Goal: Information Seeking & Learning: Answer question/provide support

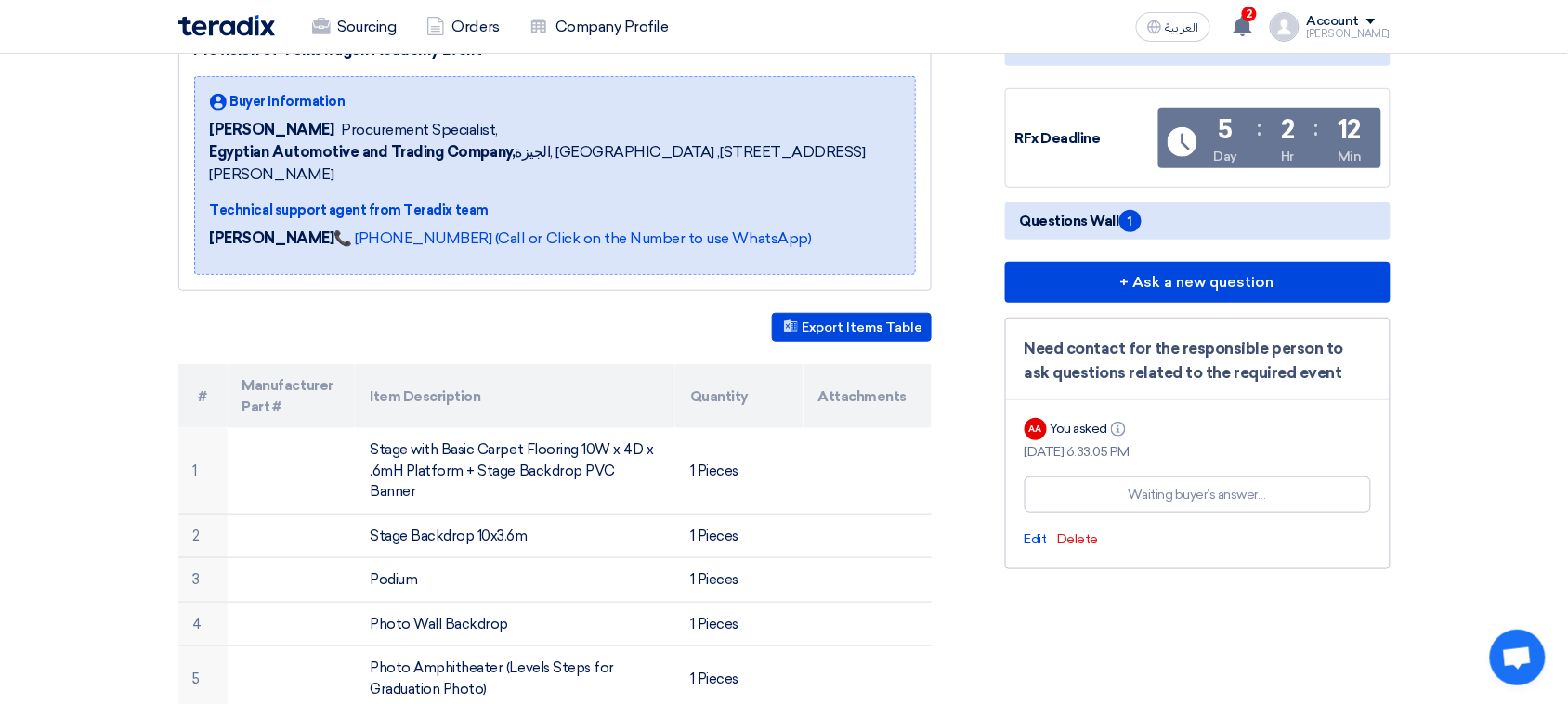
scroll to position [232, 0]
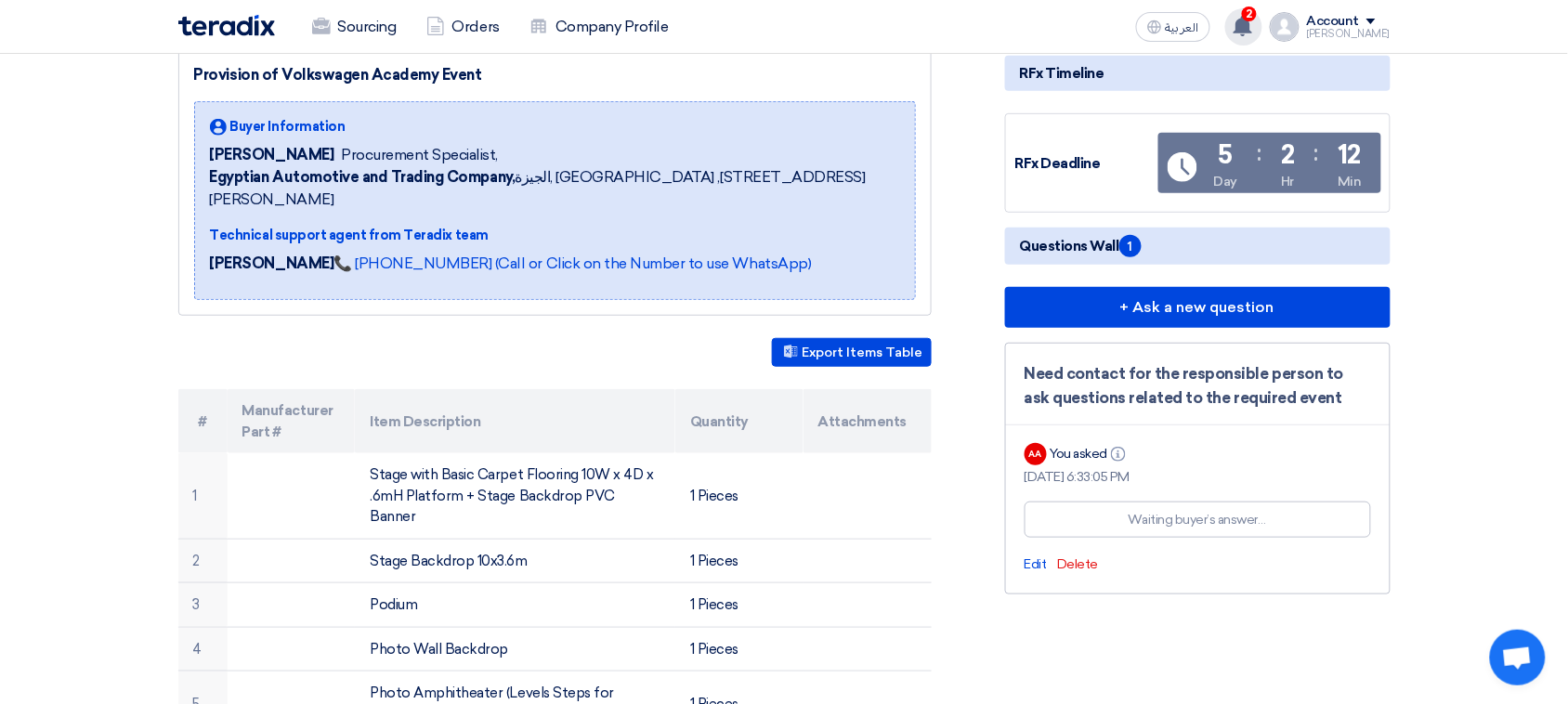
click at [1256, 14] on span "2" at bounding box center [1249, 14] width 15 height 15
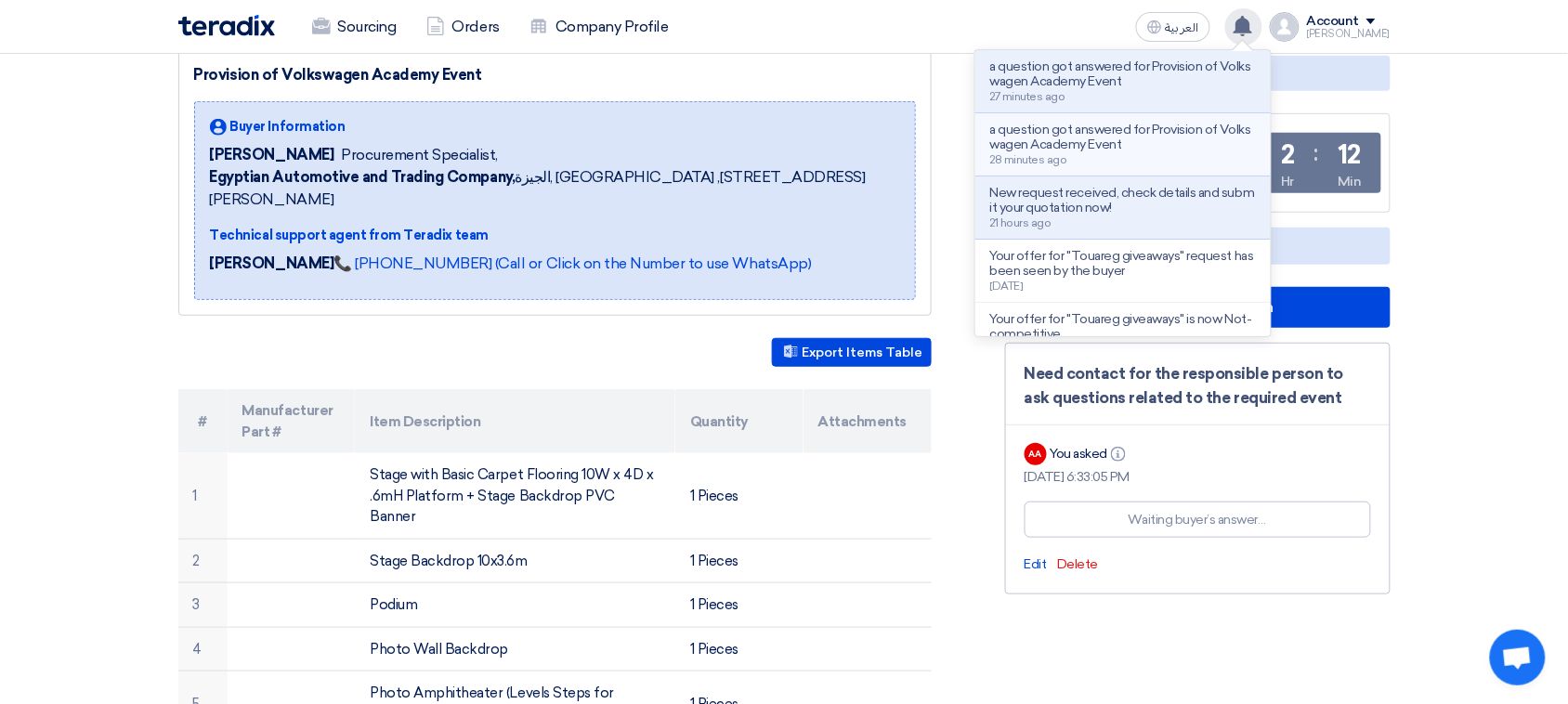
click at [1204, 149] on p "a question got answered for Provision of Volkswagen Academy Event" at bounding box center [1122, 137] width 266 height 30
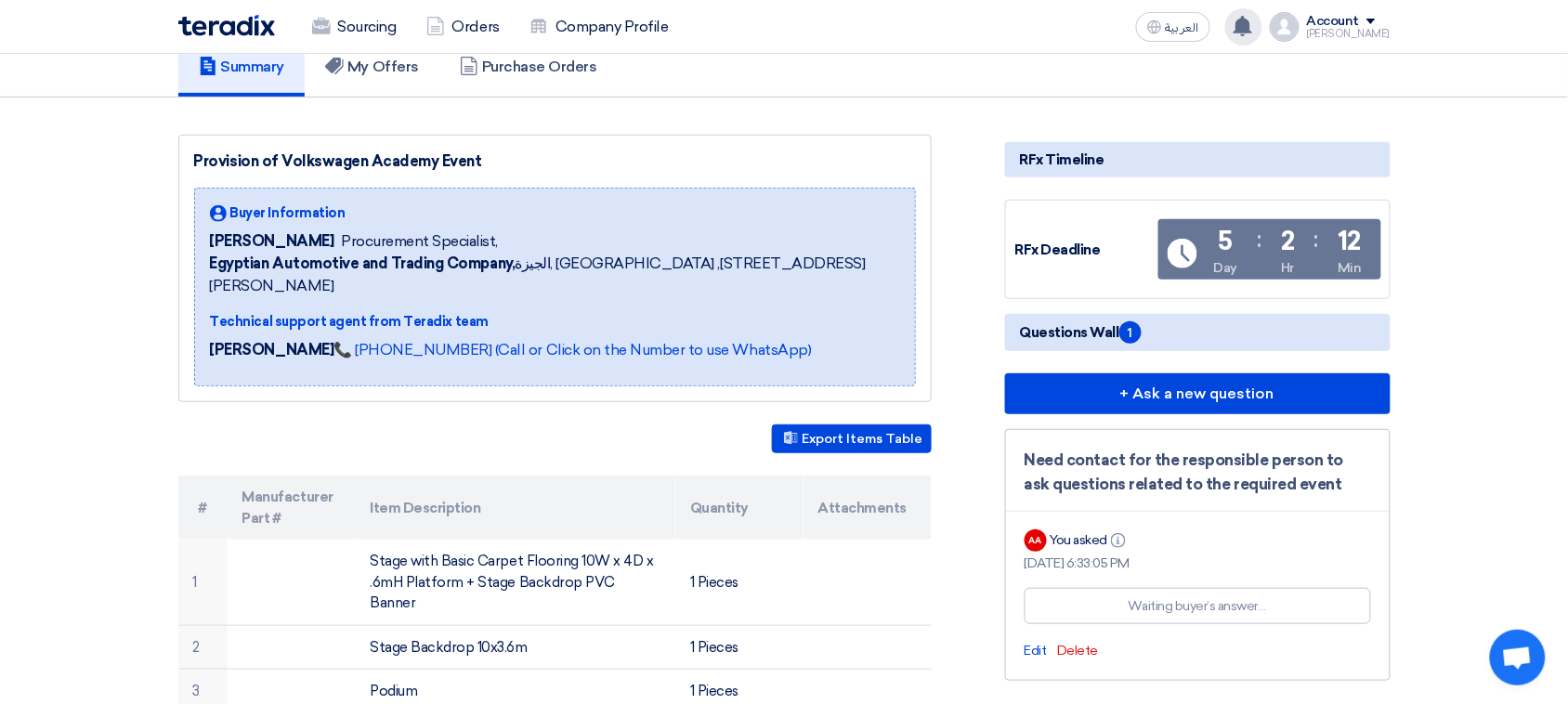
scroll to position [232, 0]
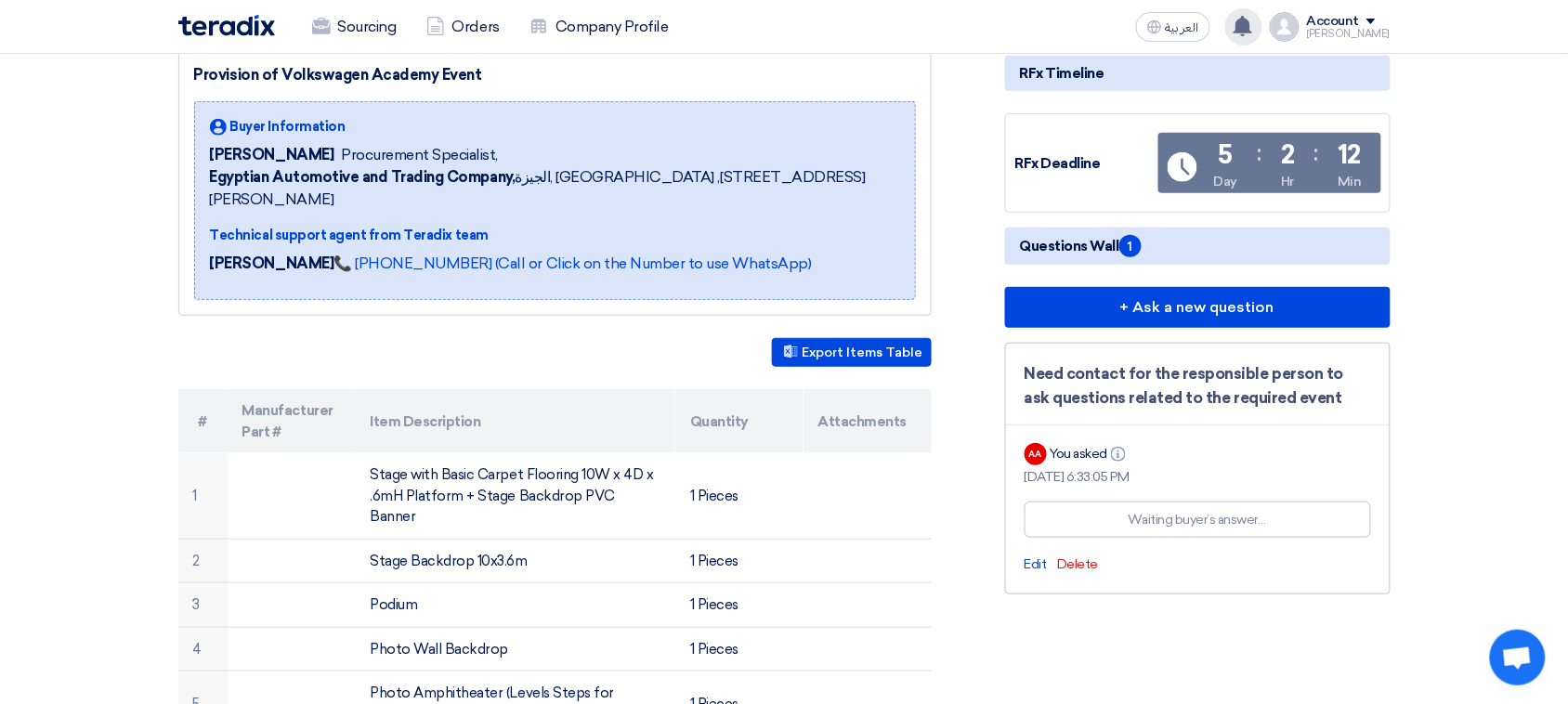
click at [1185, 513] on div "Waiting buyer’s answer…" at bounding box center [1197, 519] width 137 height 19
click at [1313, 515] on div "Waiting buyer’s answer…" at bounding box center [1197, 519] width 347 height 36
click at [1254, 363] on div "Need contact for the responsible person to ask questions related to the require…" at bounding box center [1197, 386] width 347 height 48
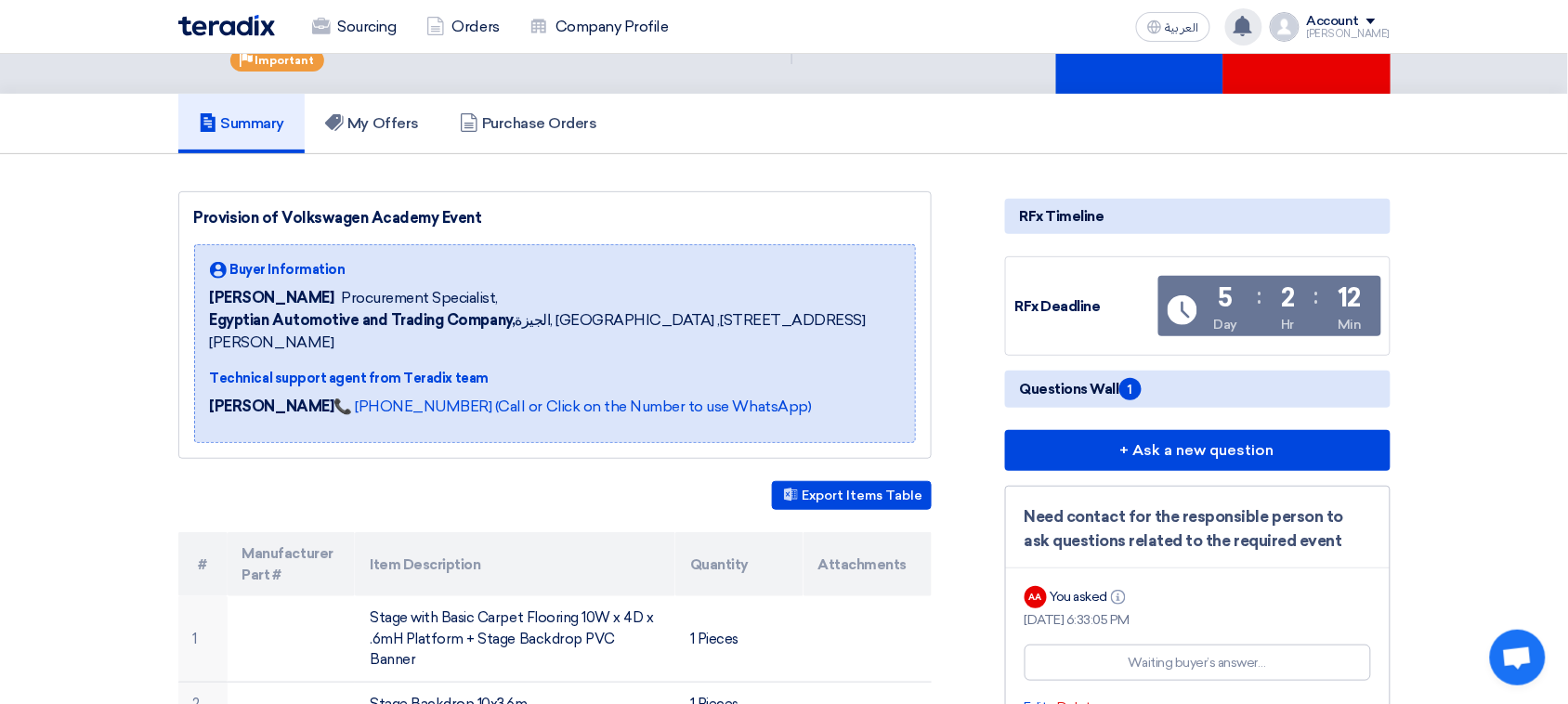
scroll to position [0, 0]
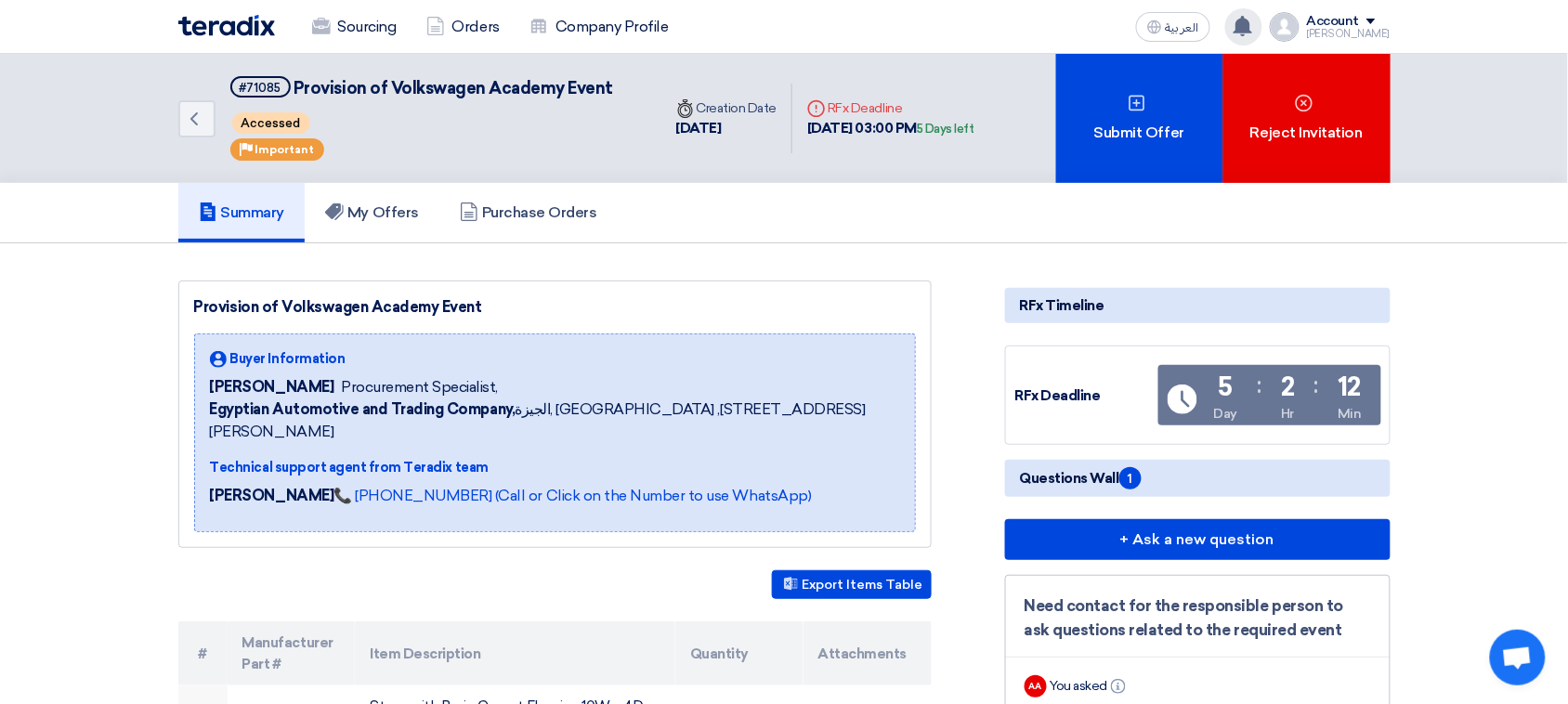
click at [1252, 23] on use at bounding box center [1242, 26] width 18 height 20
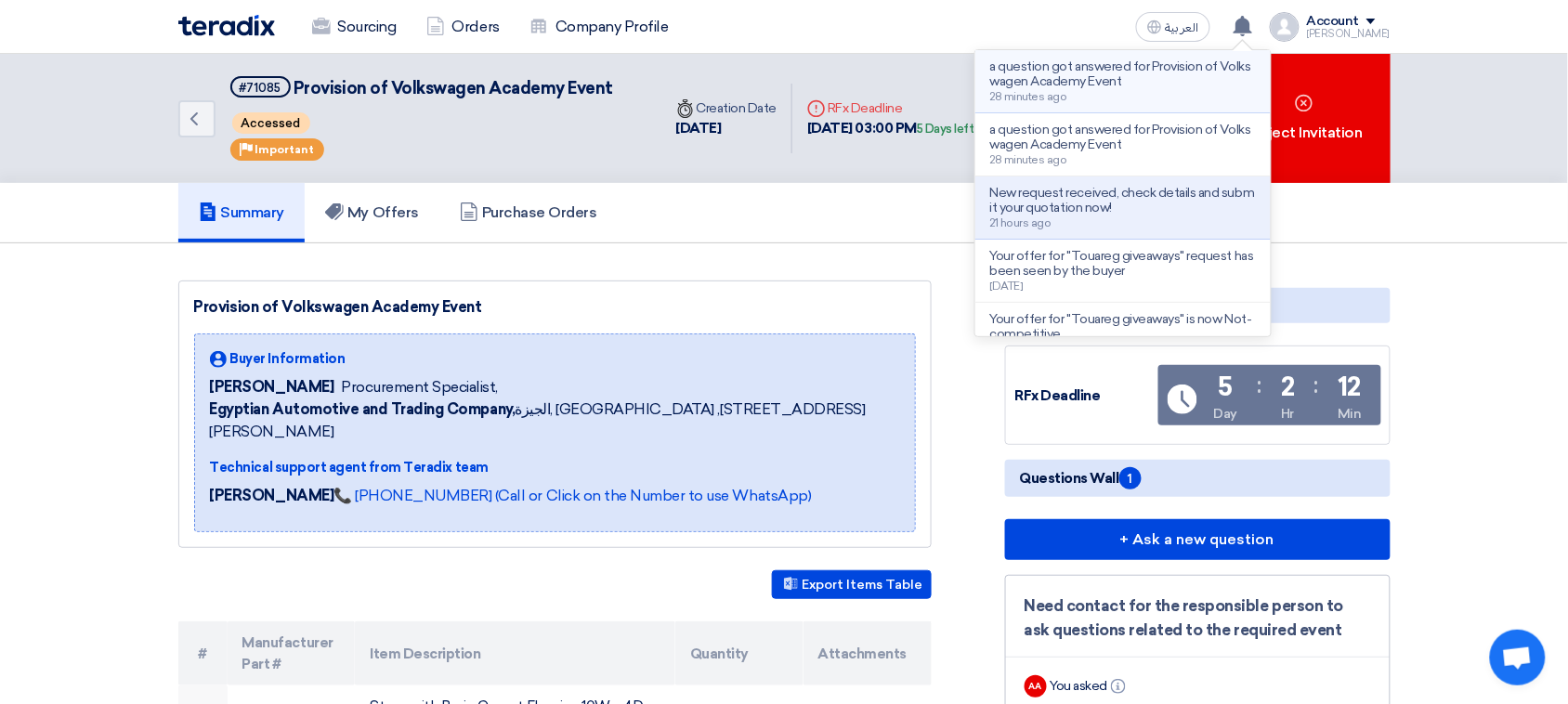
click at [1155, 92] on div "a question got answered for Provision of Volkswagen Academy Event 28 minutes ago" at bounding box center [1122, 81] width 266 height 44
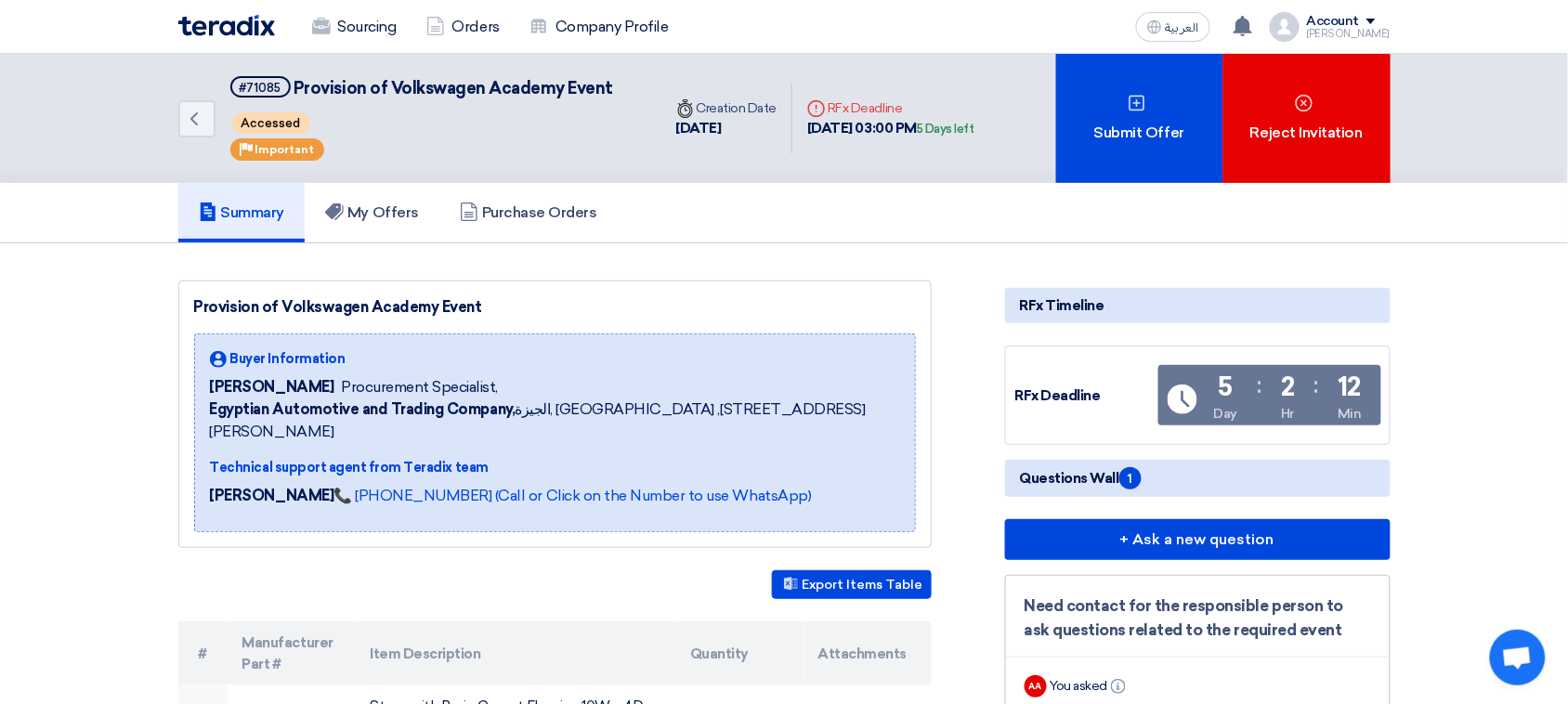
click at [234, 30] on img at bounding box center [226, 26] width 96 height 21
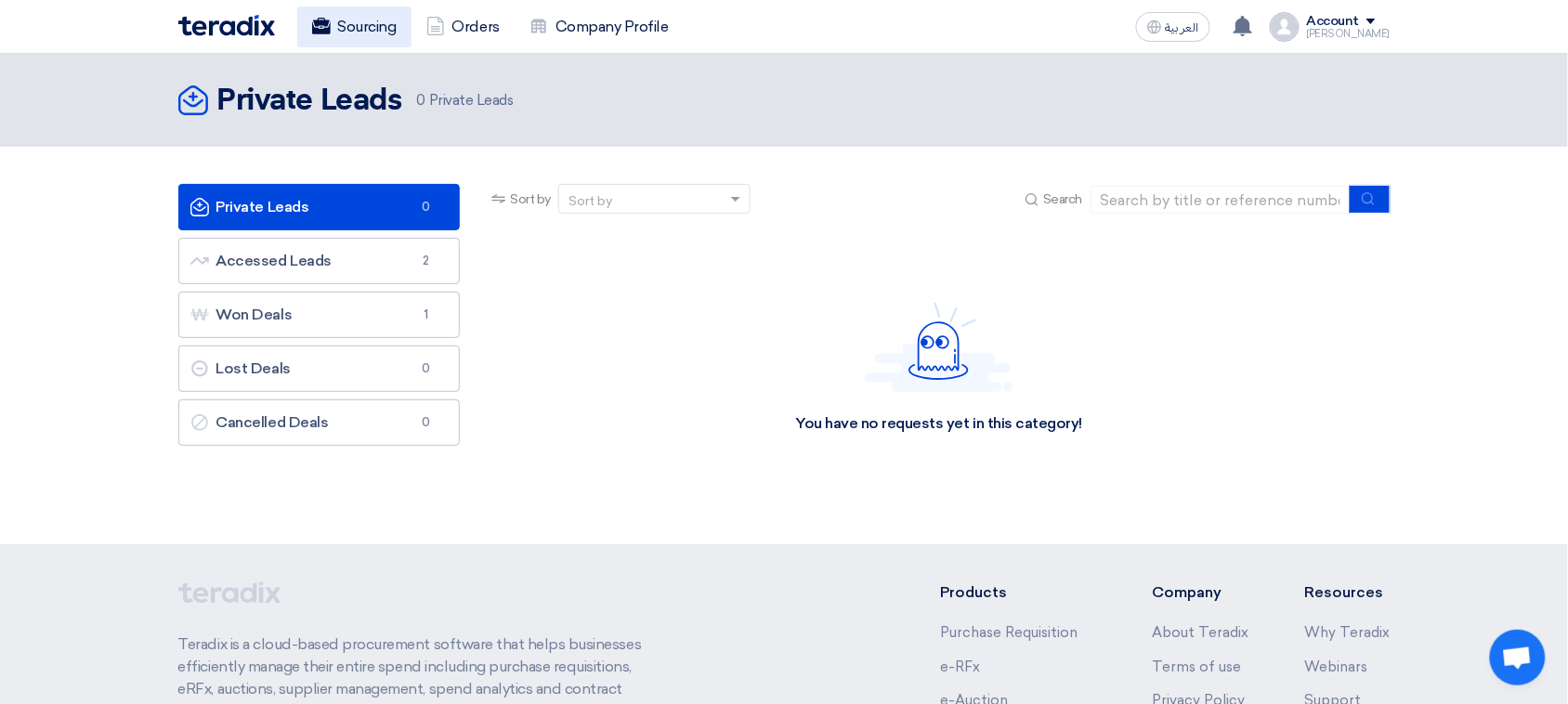
click at [318, 21] on use at bounding box center [320, 27] width 18 height 17
click at [502, 30] on link "Orders" at bounding box center [463, 27] width 103 height 41
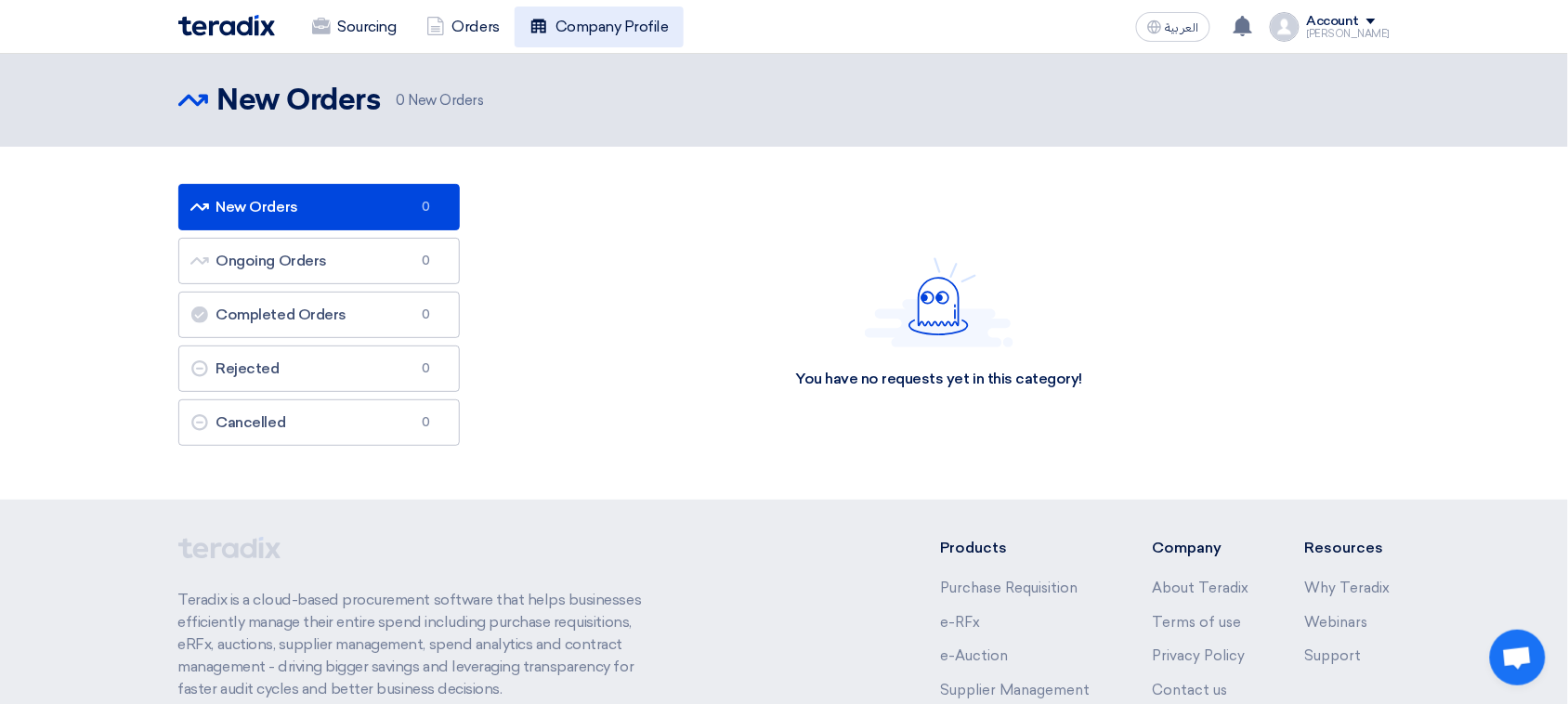
click at [601, 29] on link "Company Profile" at bounding box center [598, 27] width 169 height 41
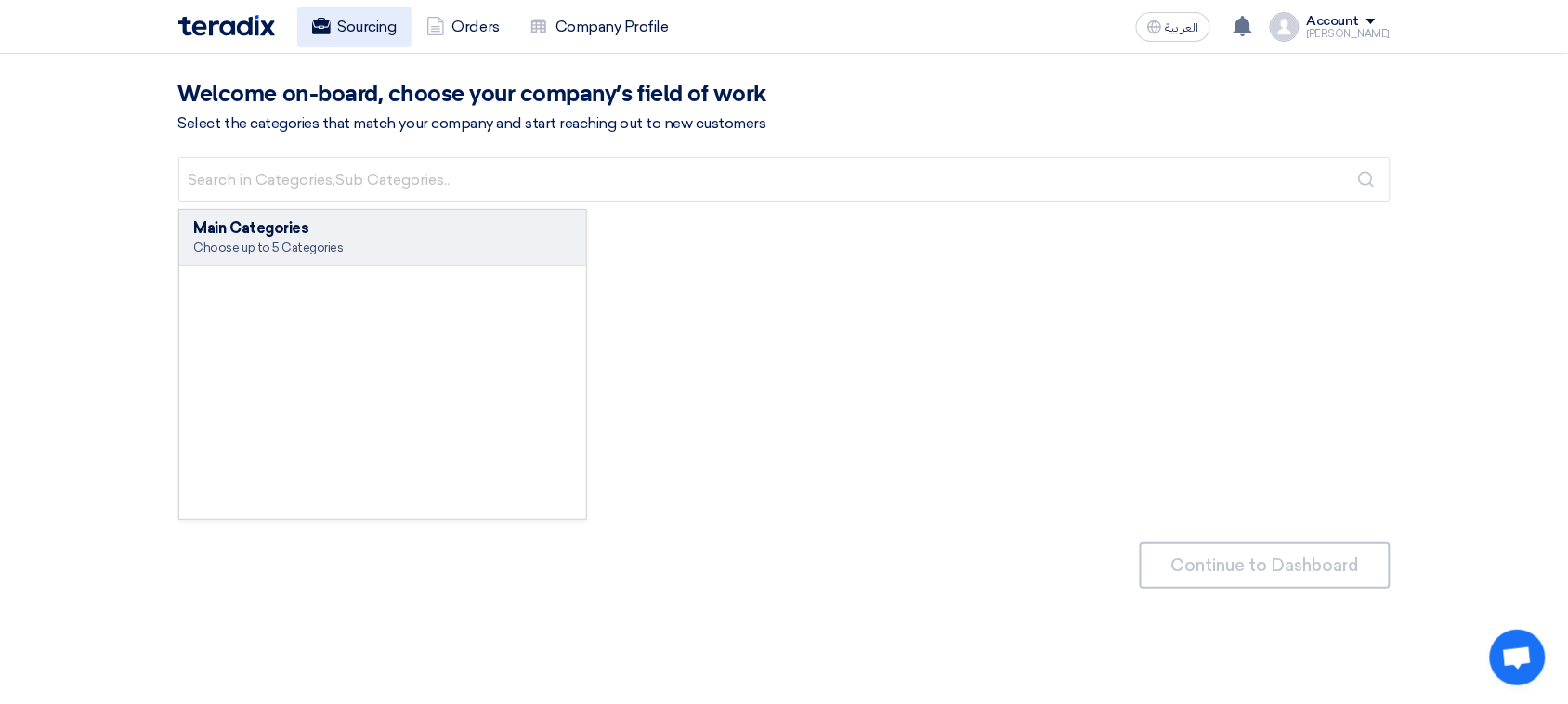
click at [307, 21] on link "Sourcing" at bounding box center [354, 27] width 114 height 41
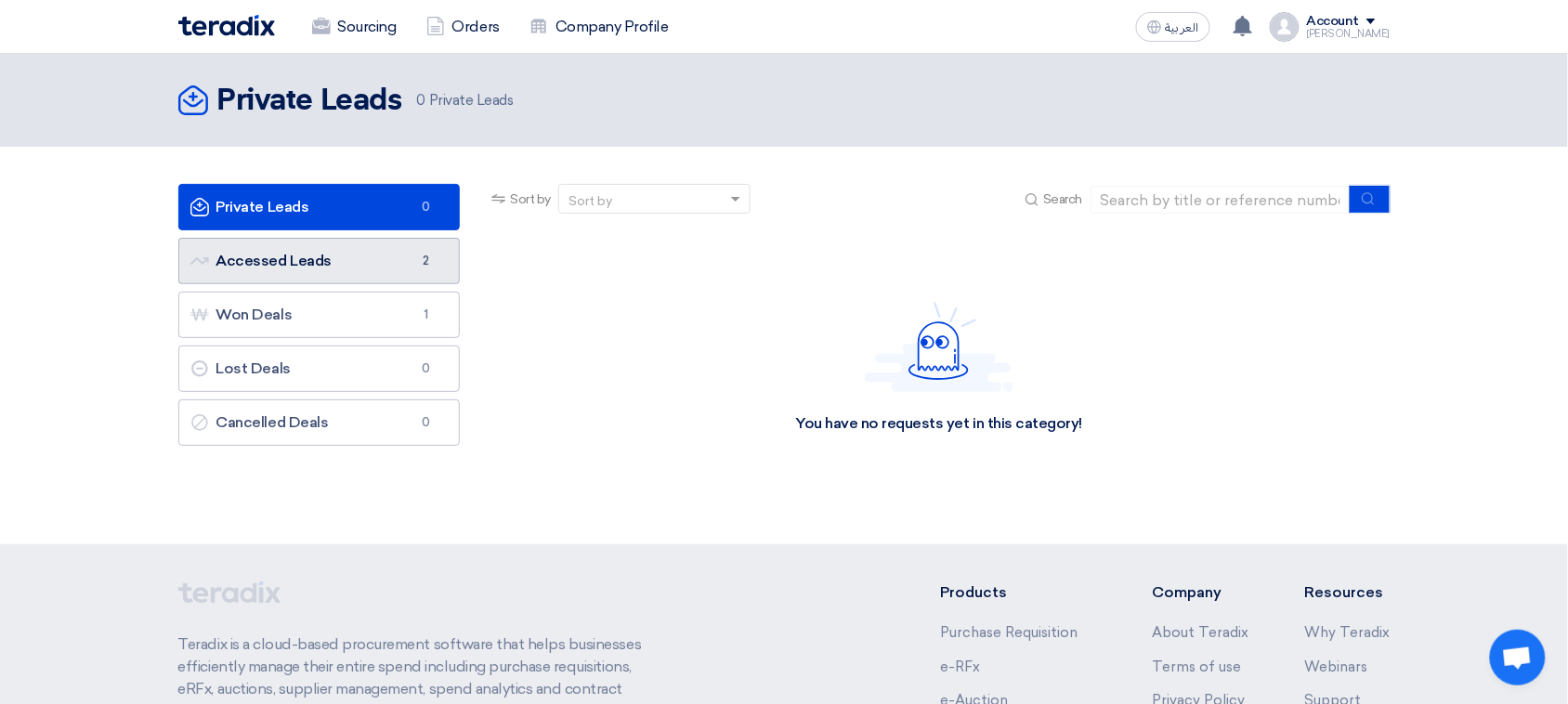
click at [374, 275] on link "Accessed Leads Accessed Leads 2" at bounding box center [319, 261] width 282 height 47
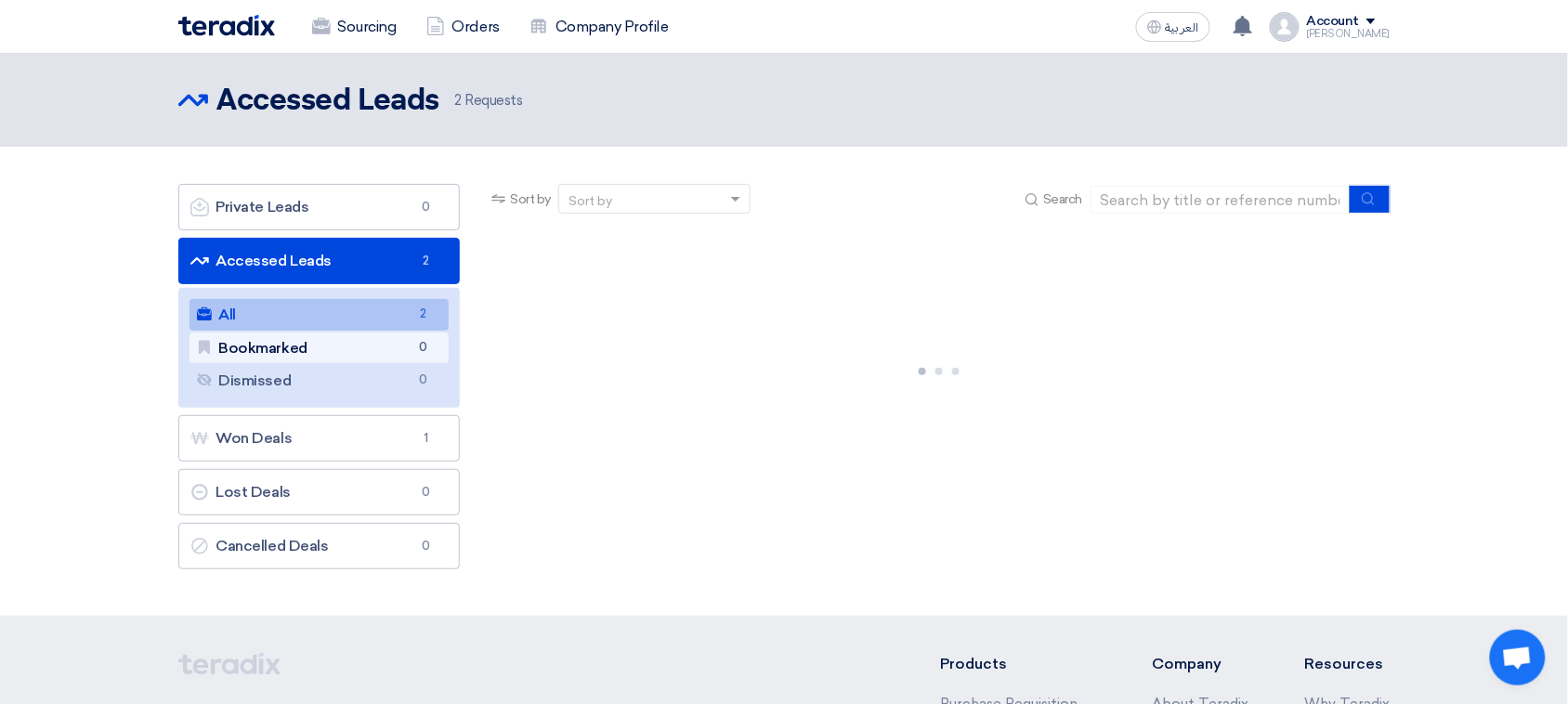
click at [298, 350] on link "Bookmarked Bookmarked 0" at bounding box center [319, 348] width 260 height 31
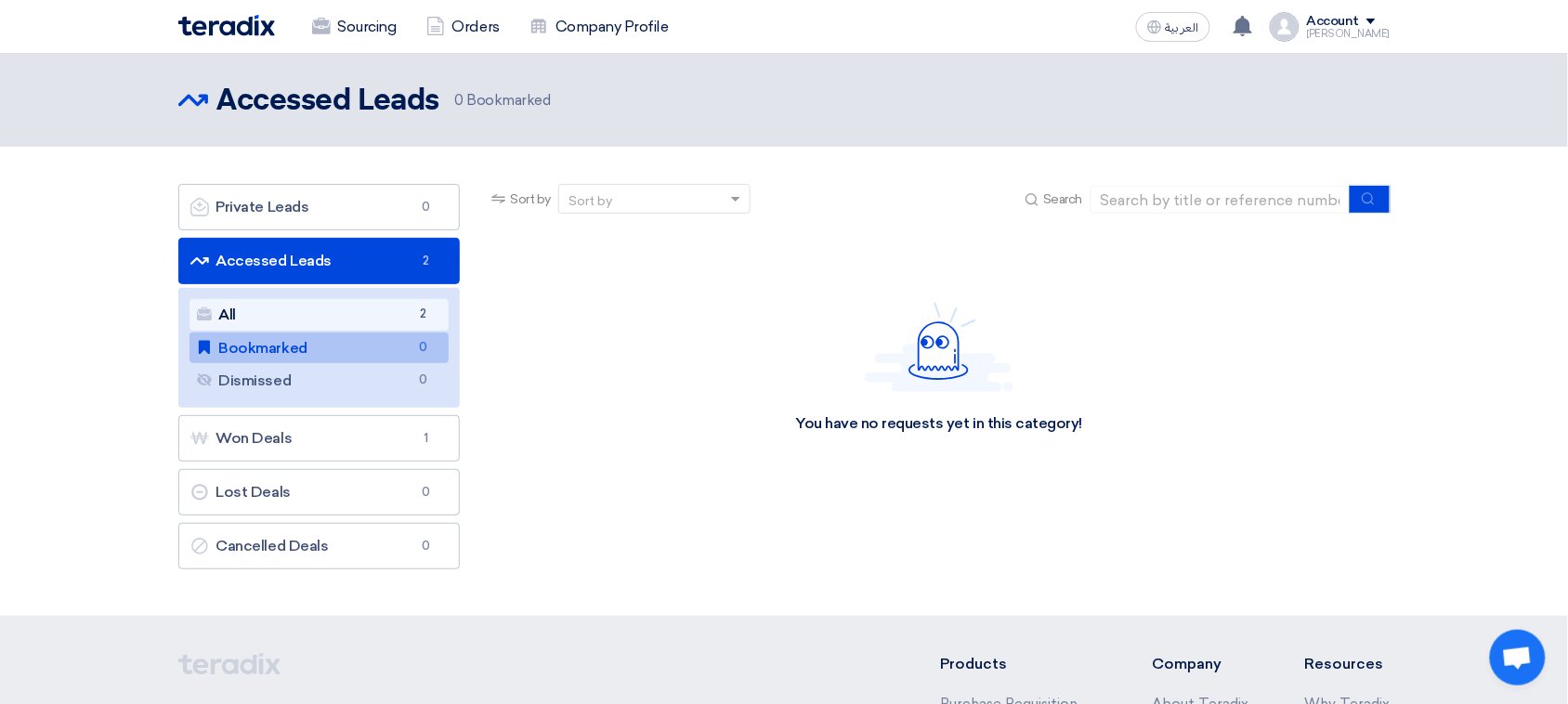
click at [342, 317] on link "All All 2" at bounding box center [319, 314] width 260 height 31
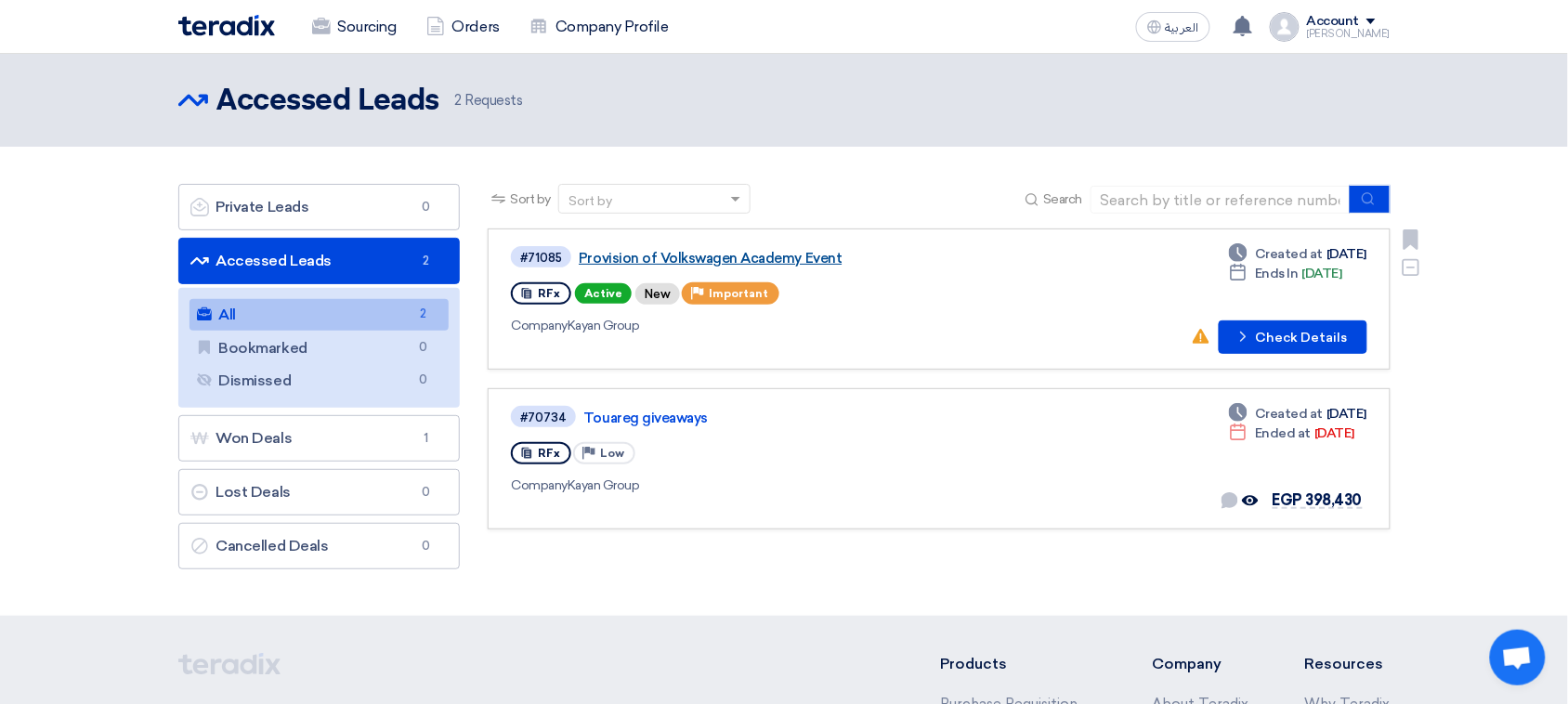
click at [806, 251] on link "Provision of Volkswagen Academy Event" at bounding box center [810, 258] width 464 height 17
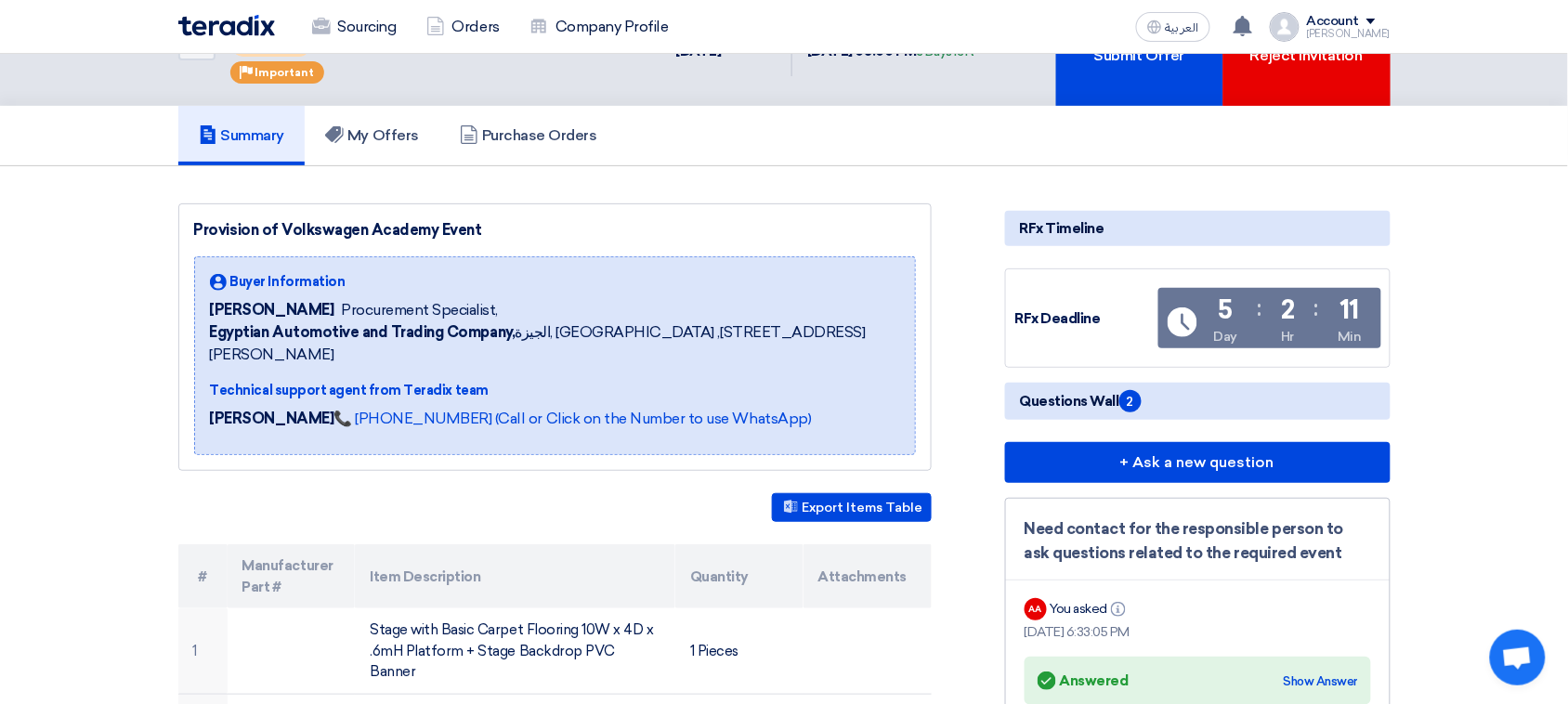
scroll to position [116, 0]
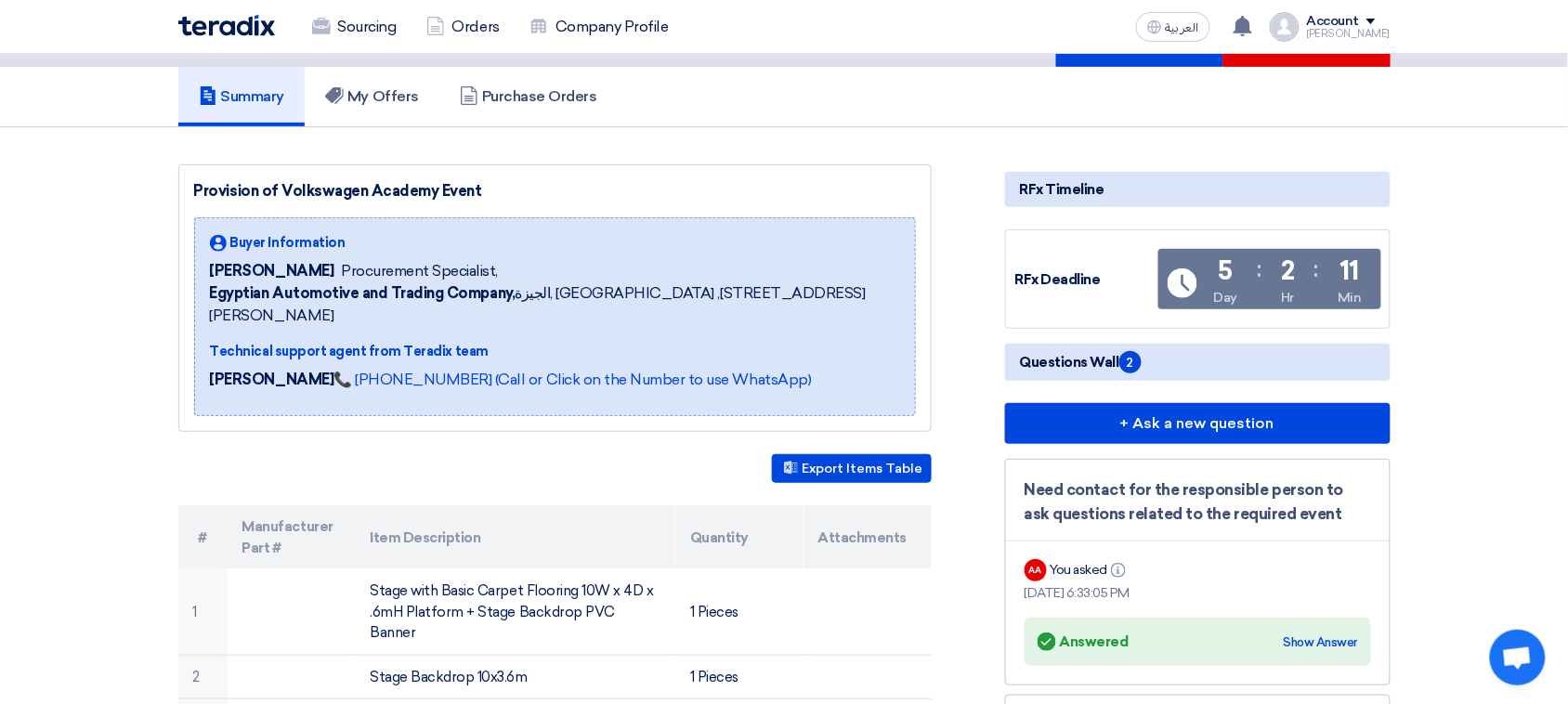
click at [1136, 358] on span "2" at bounding box center [1130, 362] width 22 height 22
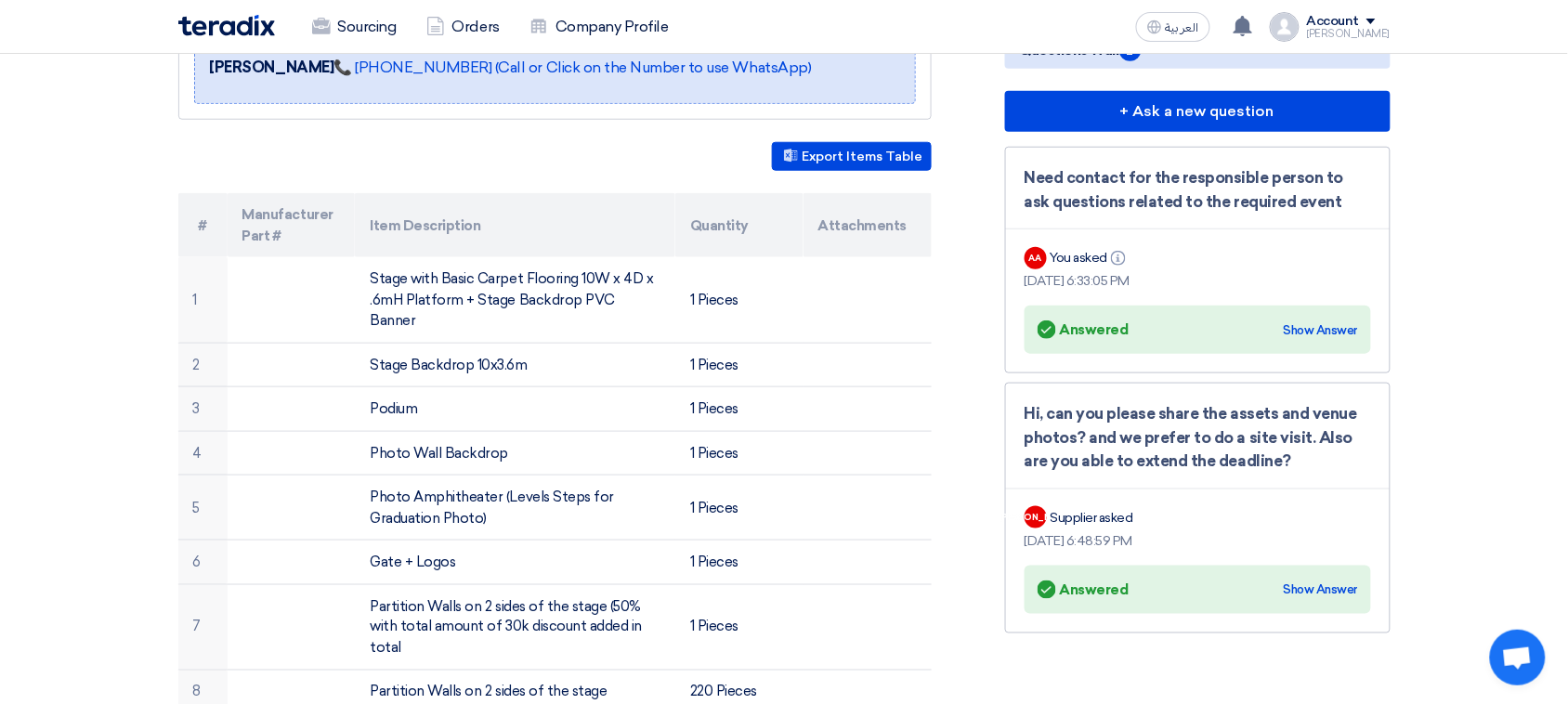
scroll to position [464, 0]
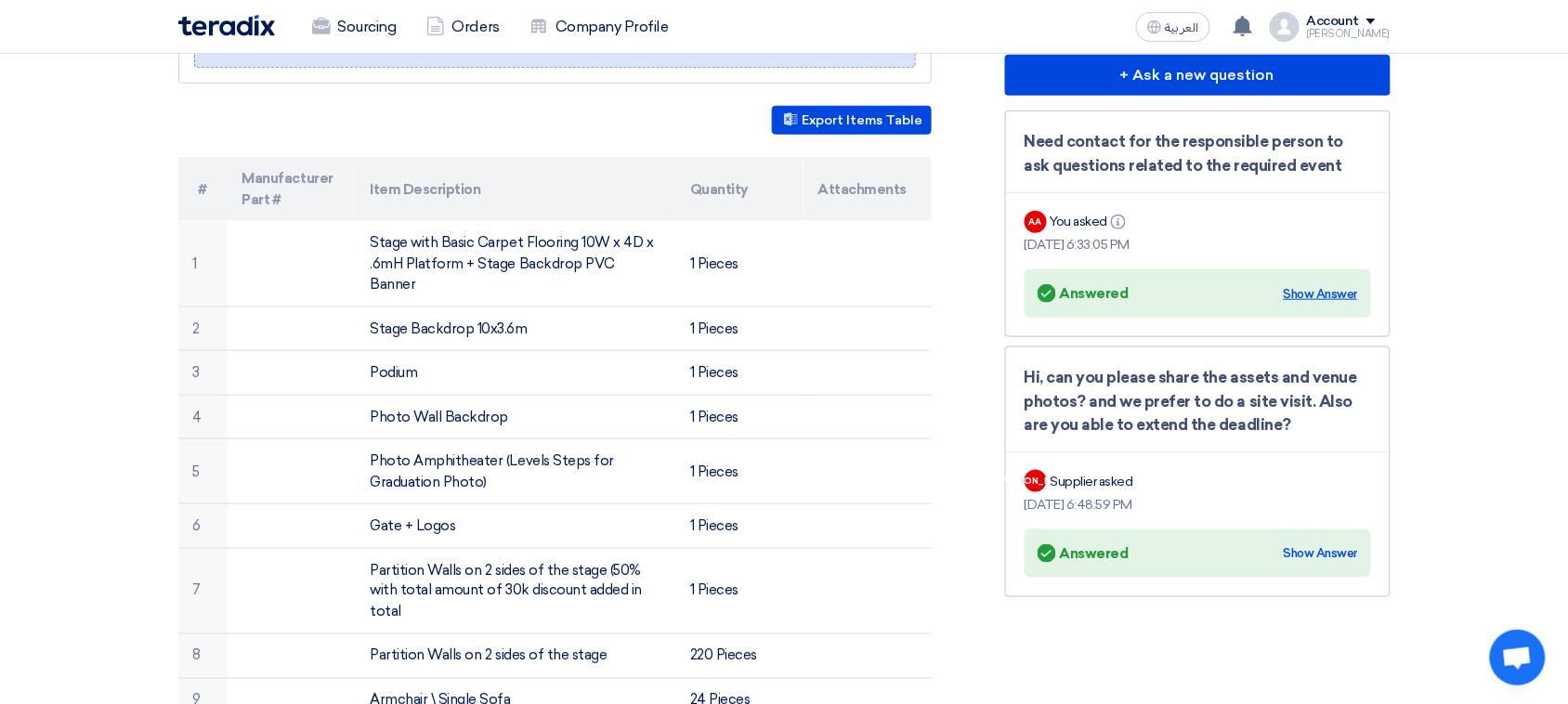
click at [1315, 285] on div "Show Answer" at bounding box center [1320, 293] width 74 height 18
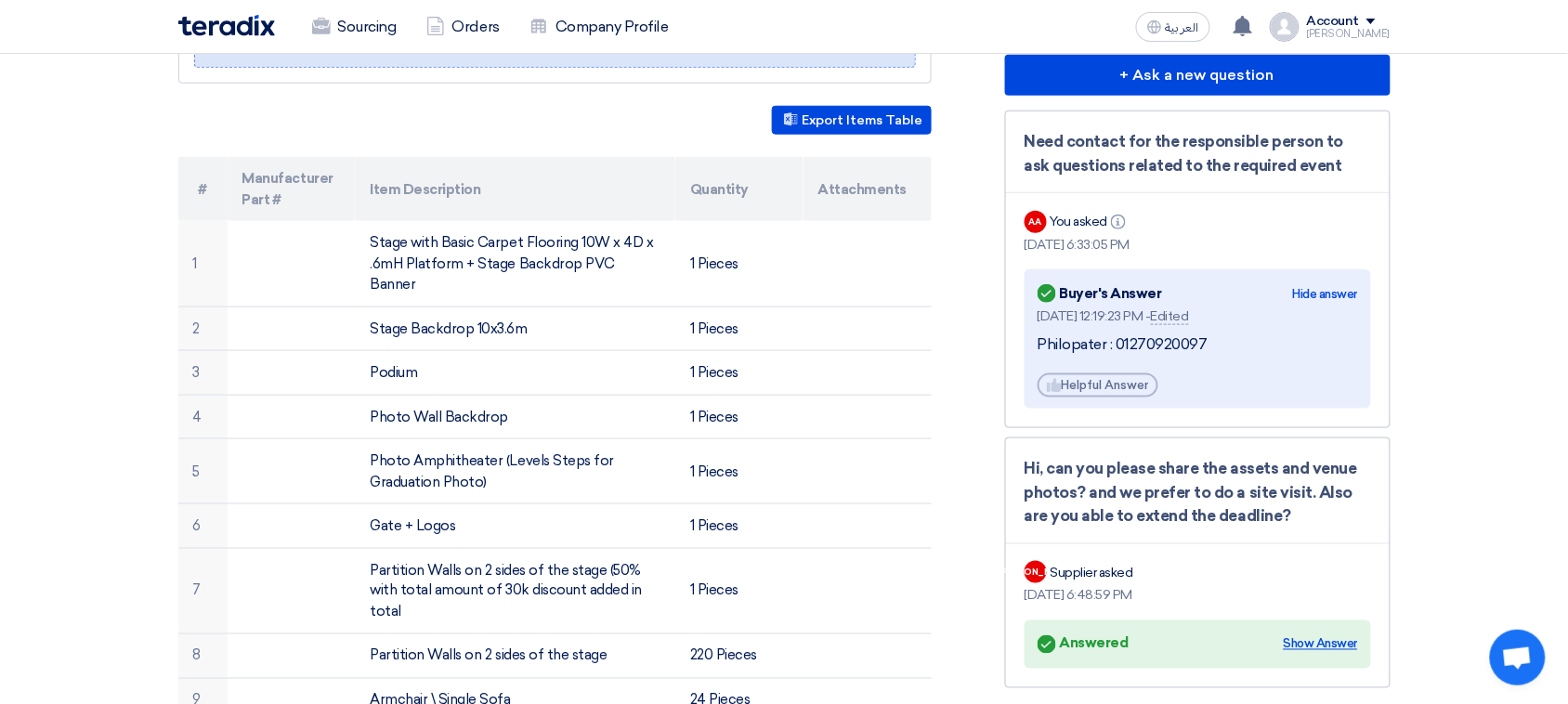
click at [1310, 648] on div "Show Answer" at bounding box center [1320, 644] width 74 height 18
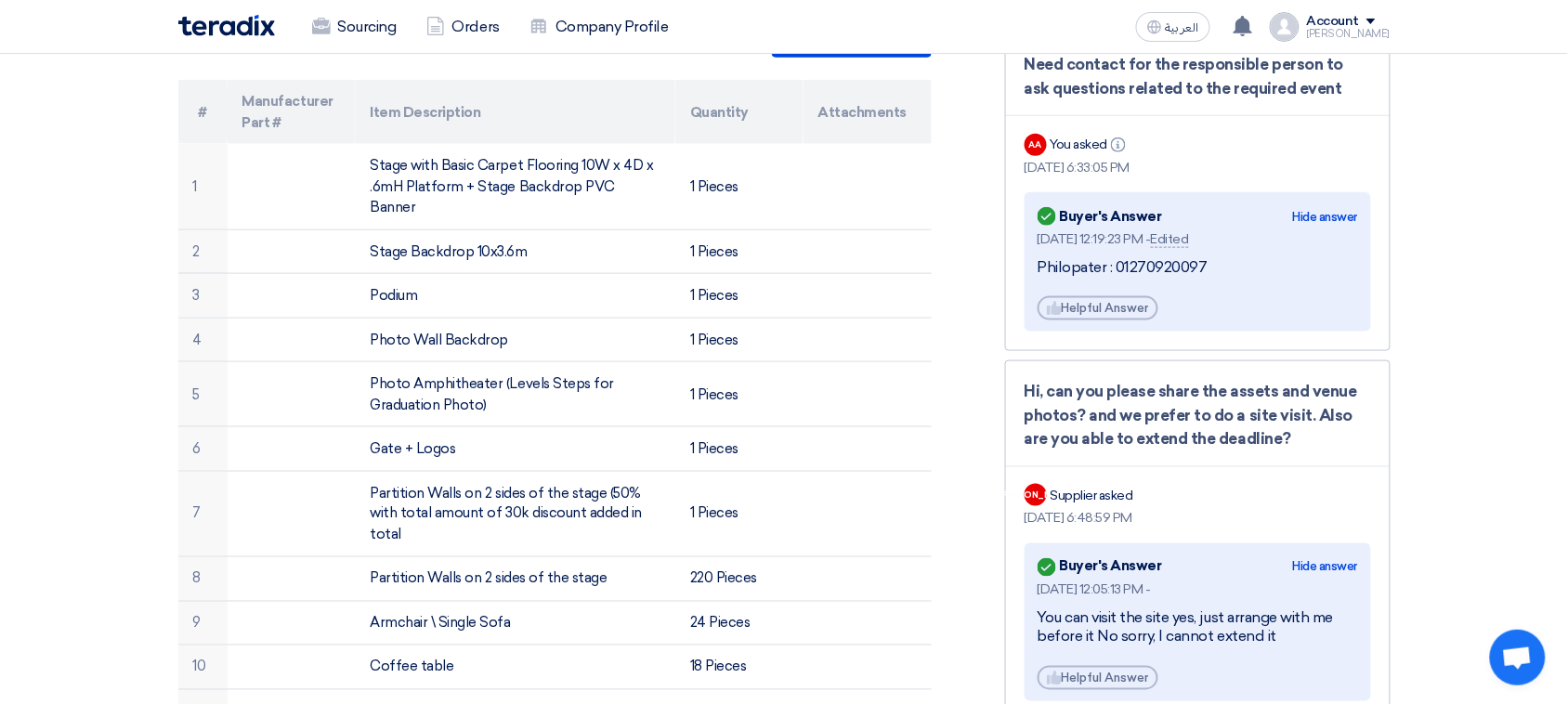
scroll to position [580, 0]
